Goal: Check status: Check status

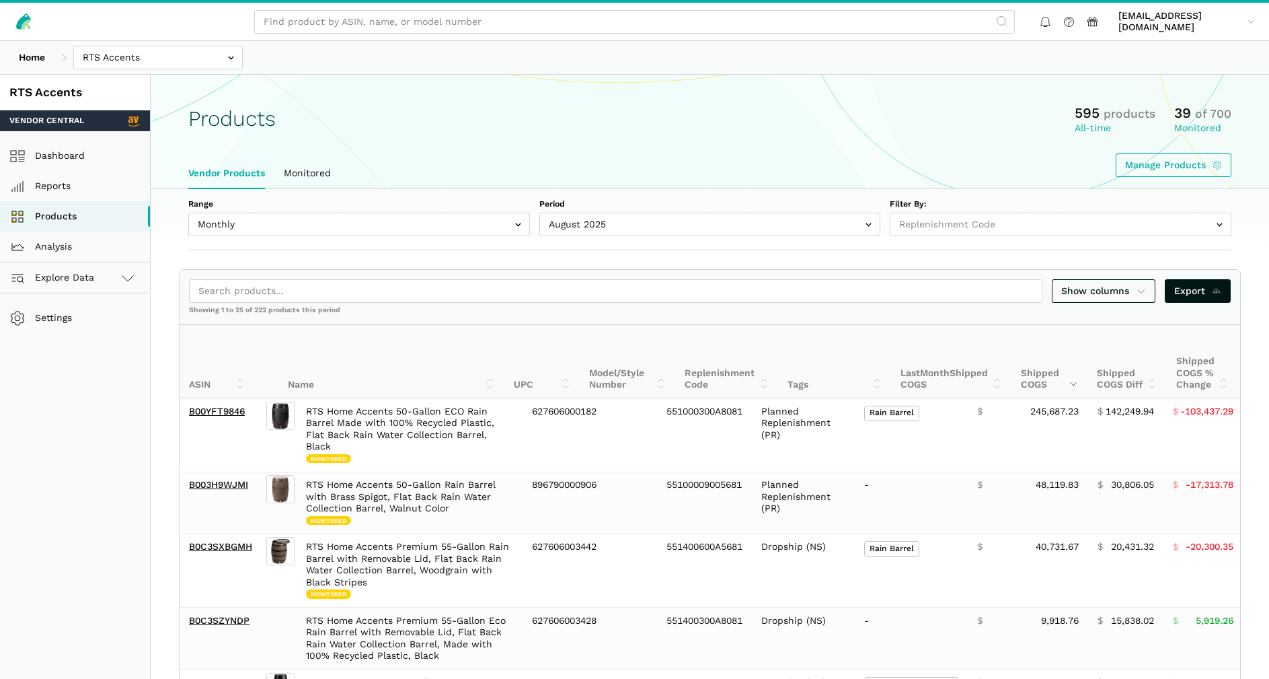
select select
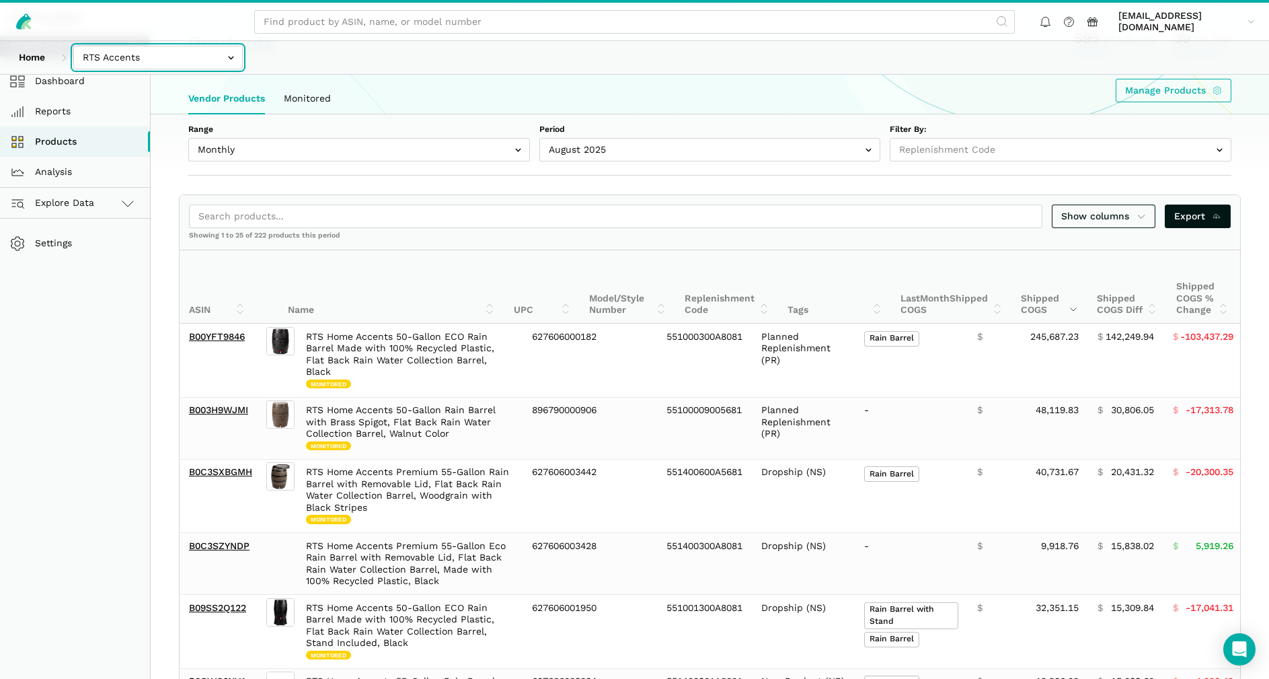
click at [151, 56] on input "text" at bounding box center [157, 58] width 169 height 24
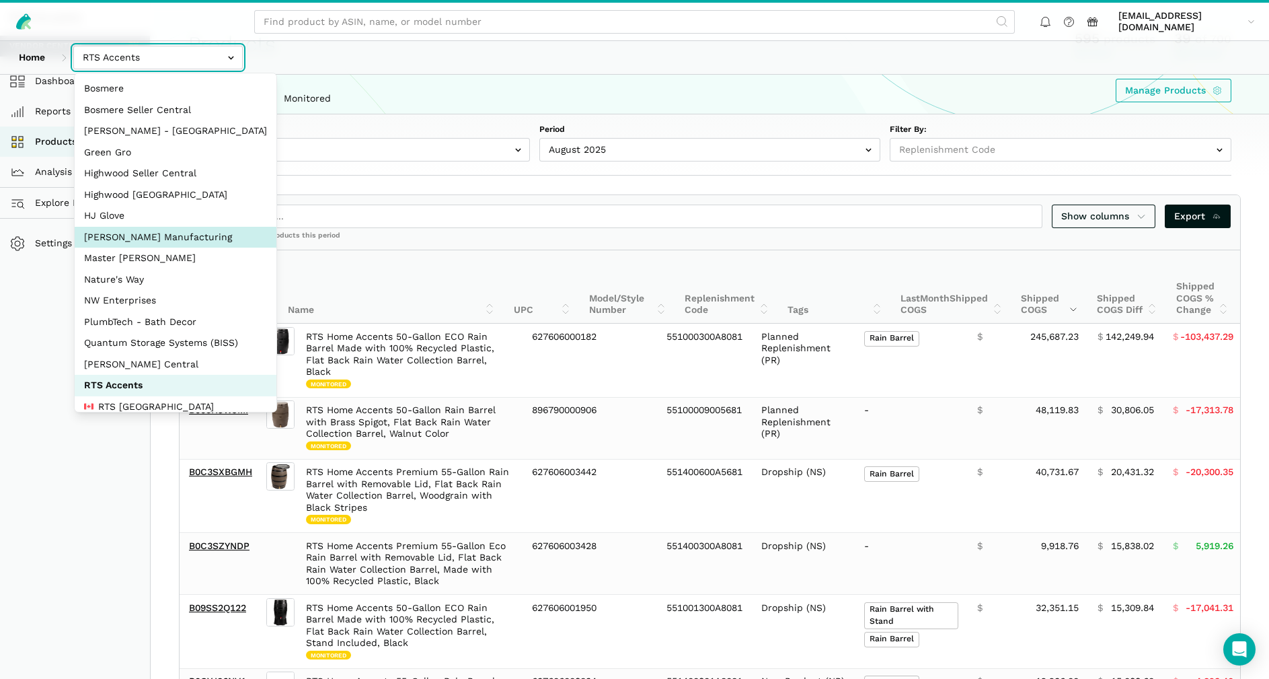
select select "edgvjSCTrEyZzyEBhBMrjuCR"
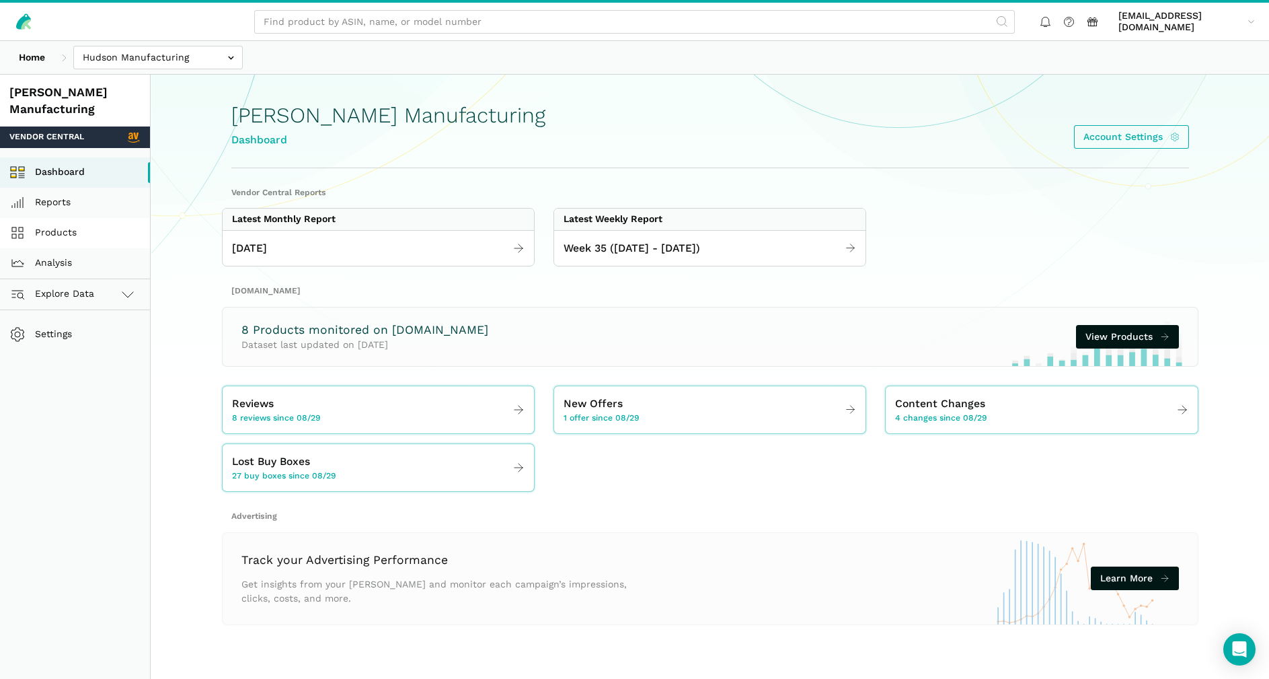
click at [57, 233] on link "Products" at bounding box center [75, 233] width 150 height 30
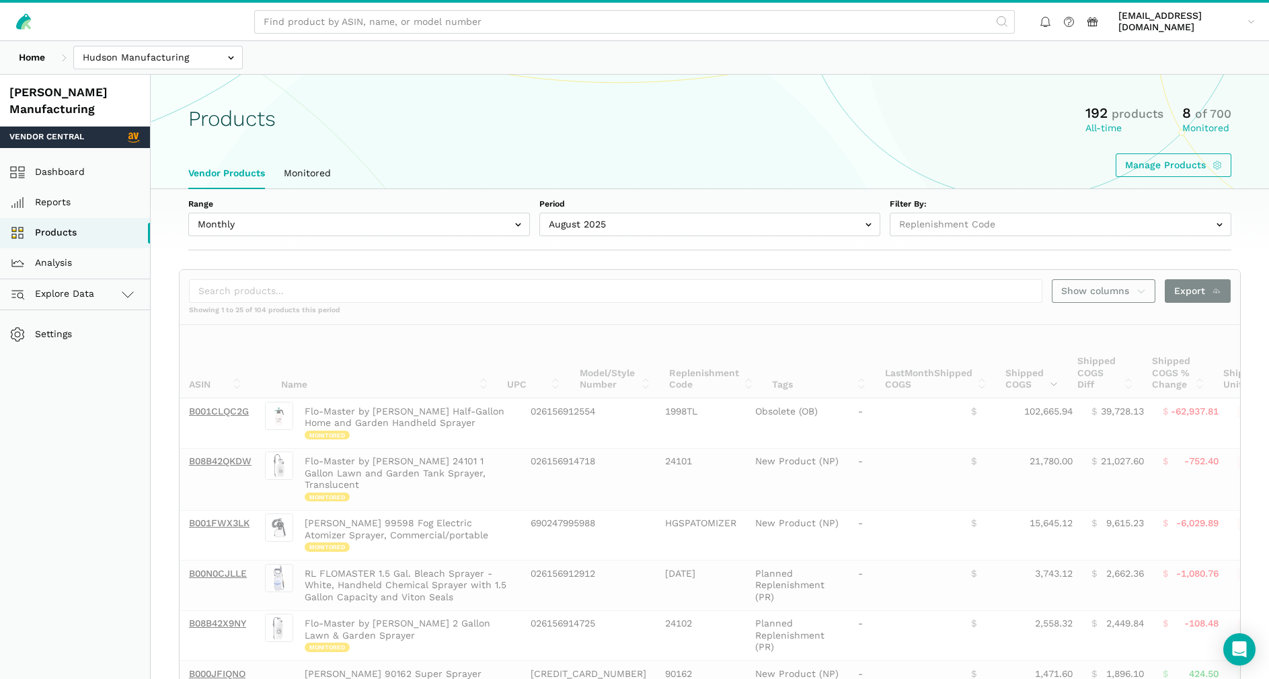
select select
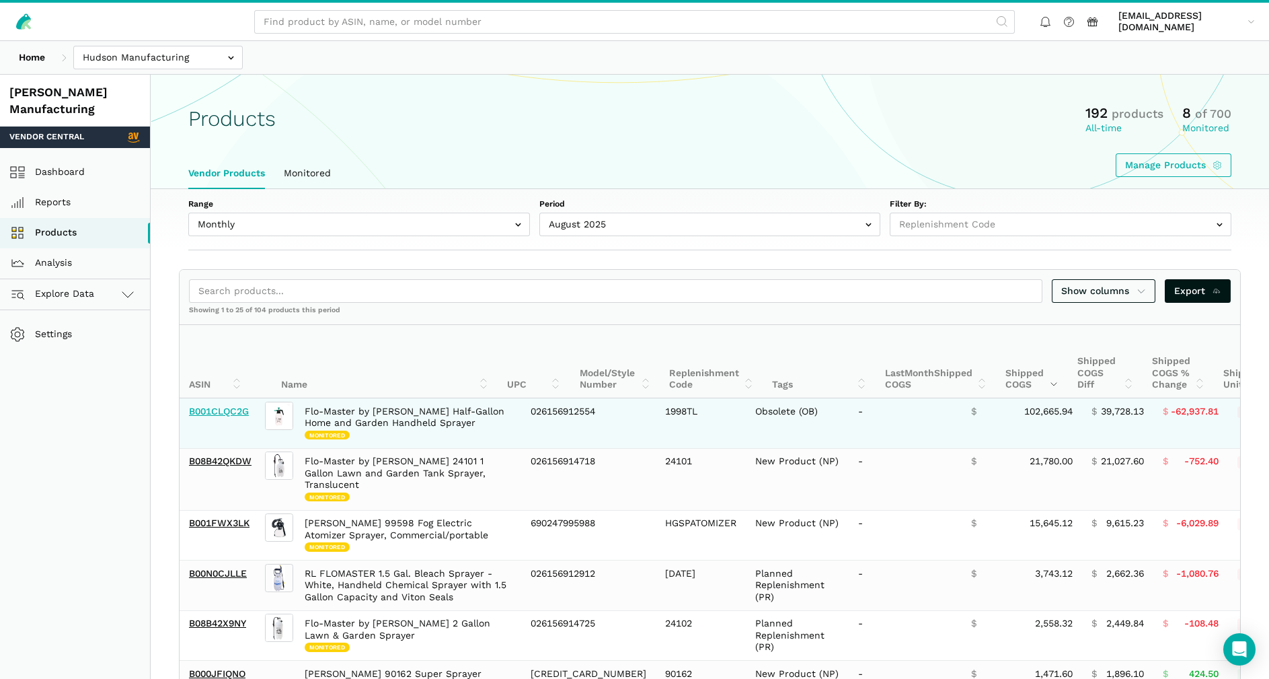
click at [221, 414] on link "B001CLQC2G" at bounding box center [219, 411] width 60 height 11
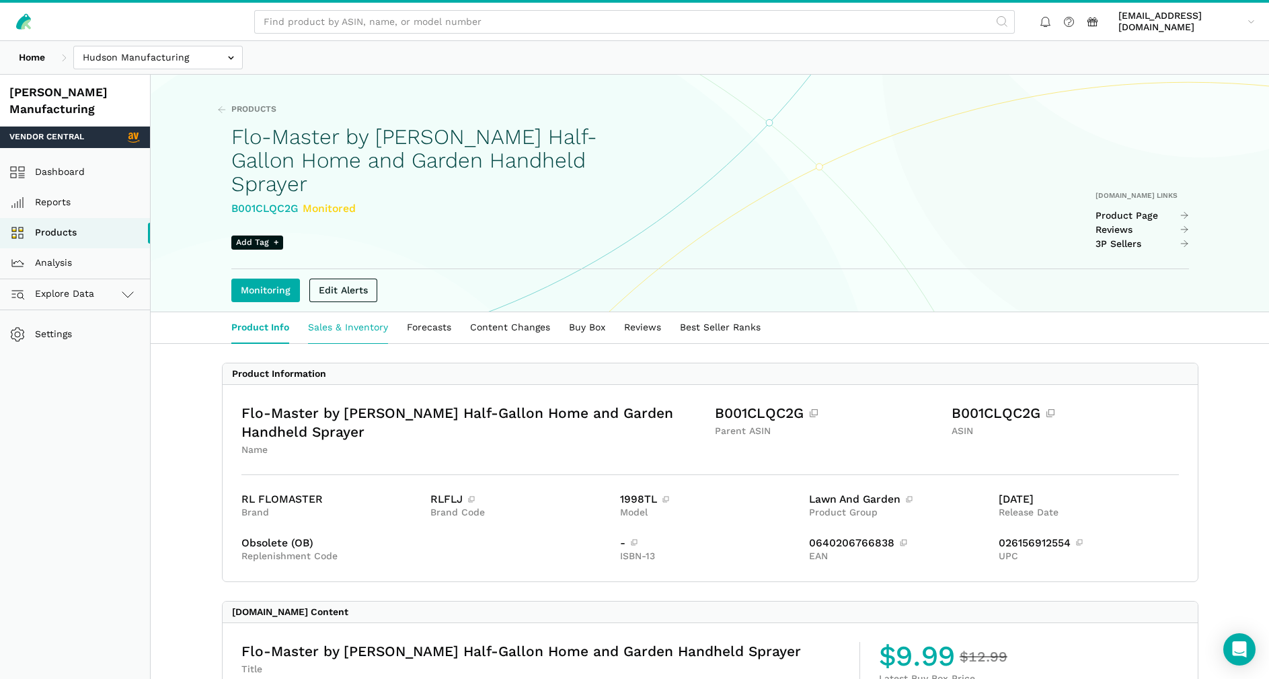
click at [348, 313] on link "Sales & Inventory" at bounding box center [348, 327] width 99 height 31
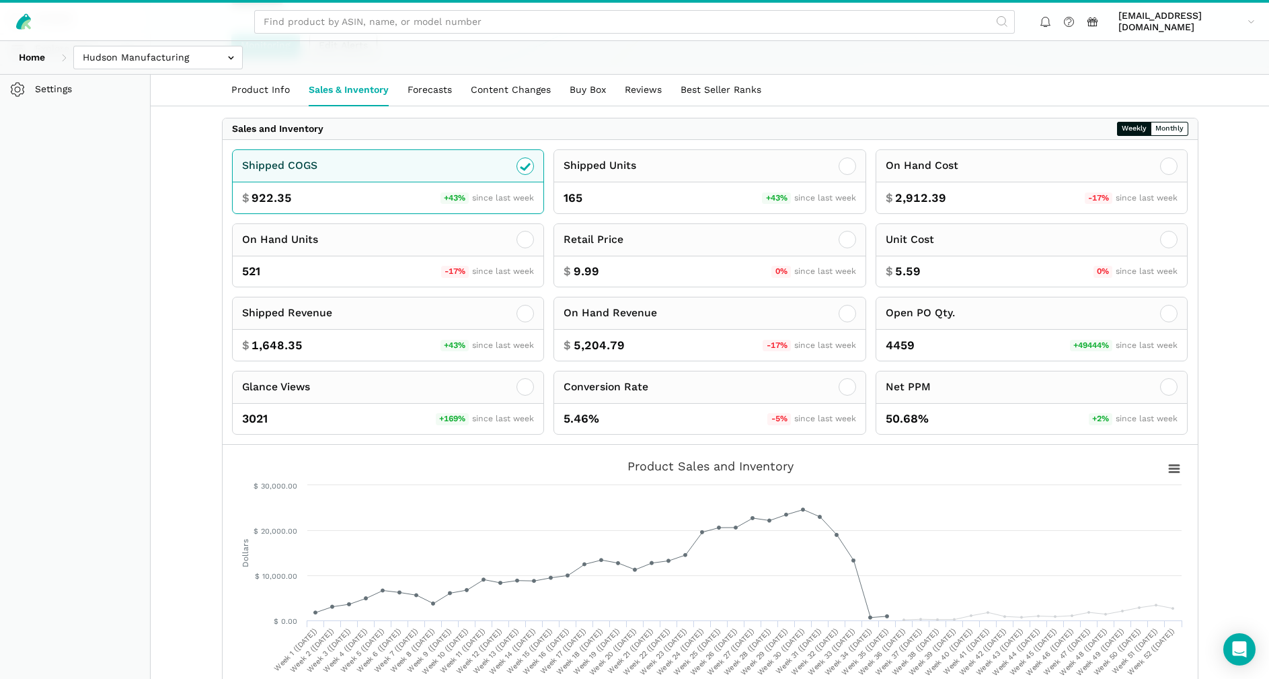
scroll to position [269, 0]
